Goal: Complete application form

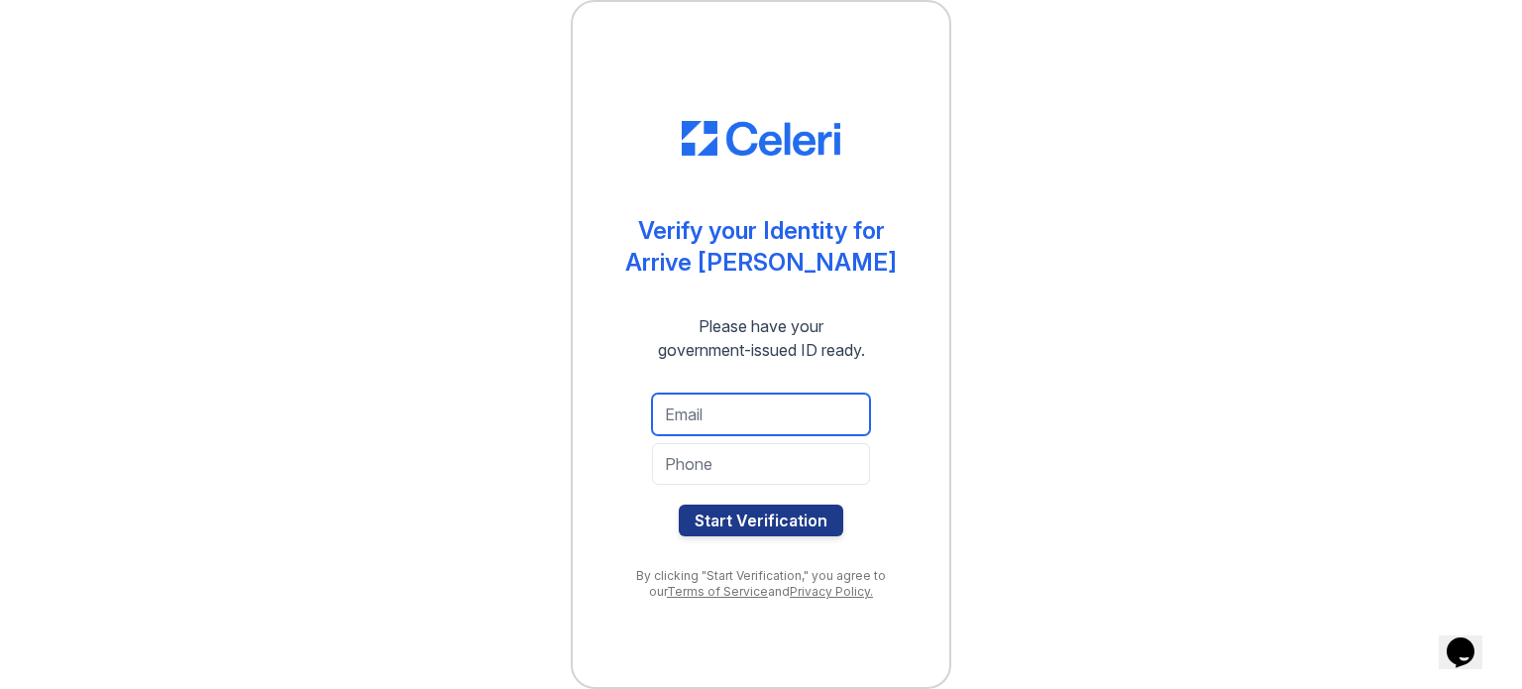
click at [702, 416] on input "email" at bounding box center [761, 414] width 218 height 42
type input "[EMAIL_ADDRESS][DOMAIN_NAME]"
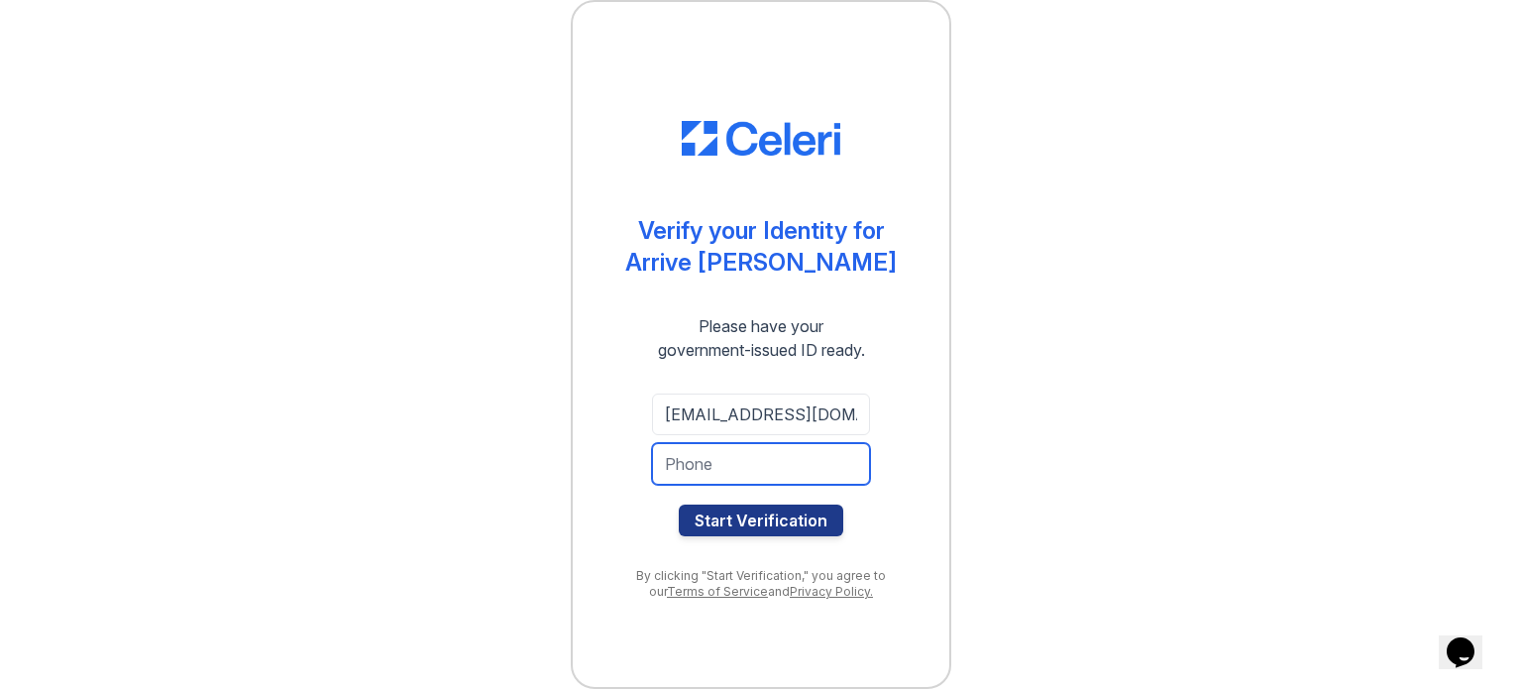
click at [718, 471] on input "tel" at bounding box center [761, 464] width 218 height 42
type input "9143571930"
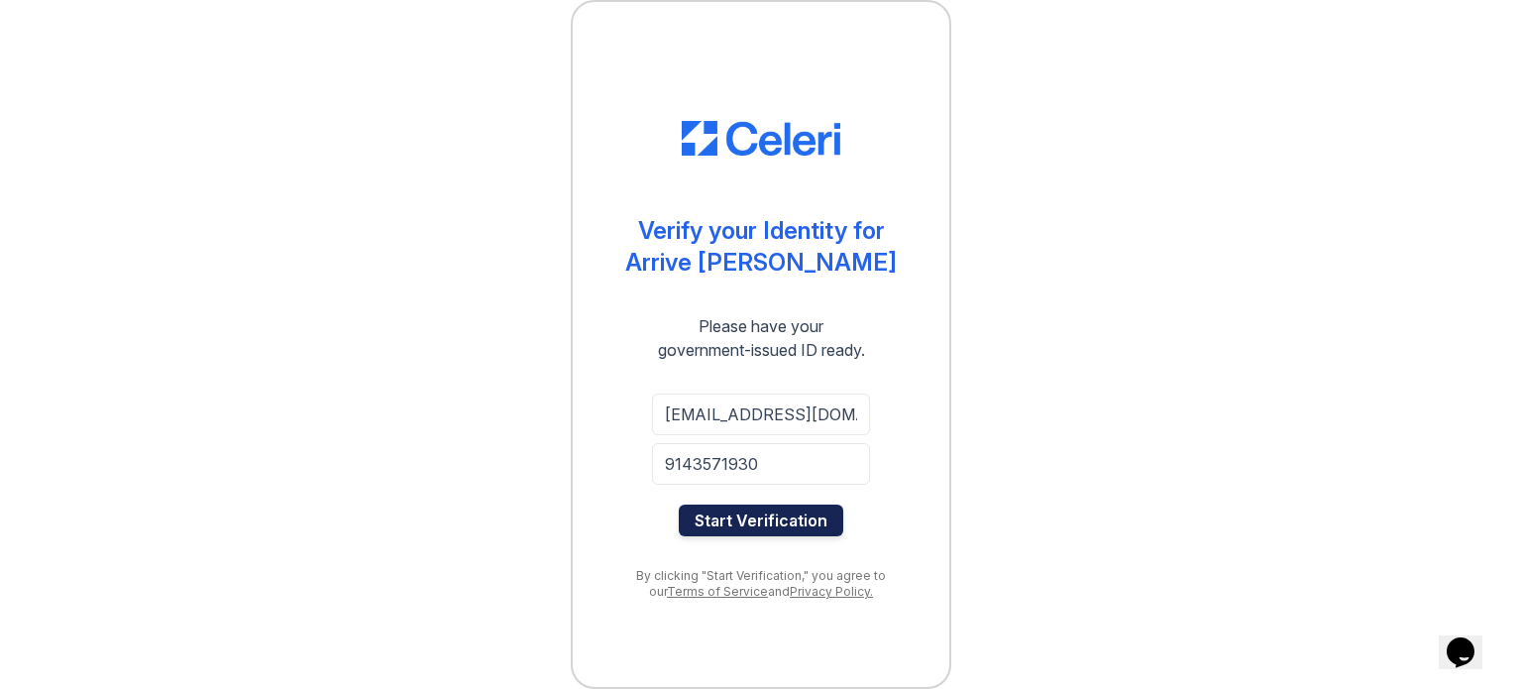
click at [747, 515] on button "Start Verification" at bounding box center [761, 520] width 165 height 32
